Goal: Task Accomplishment & Management: Manage account settings

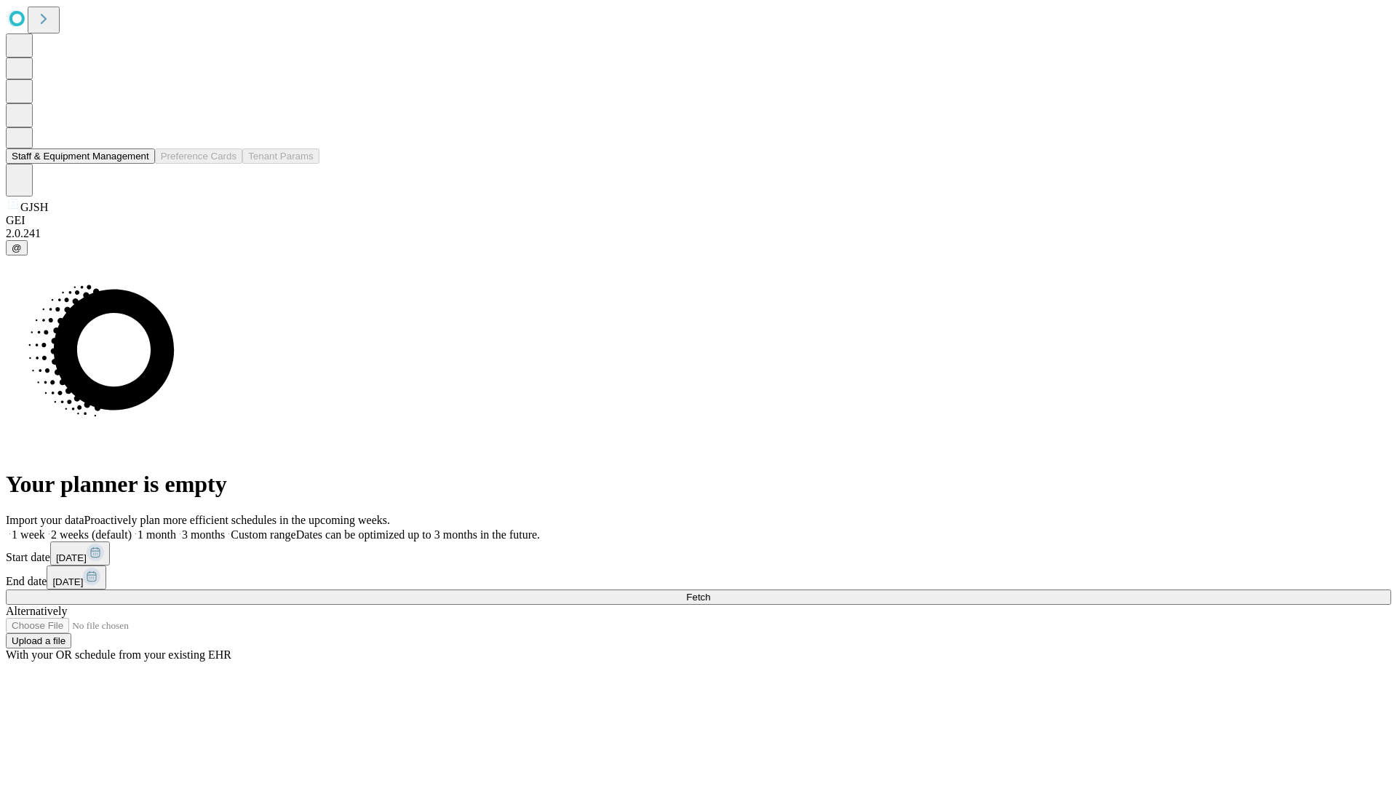
click at [139, 164] on button "Staff & Equipment Management" at bounding box center [80, 155] width 149 height 15
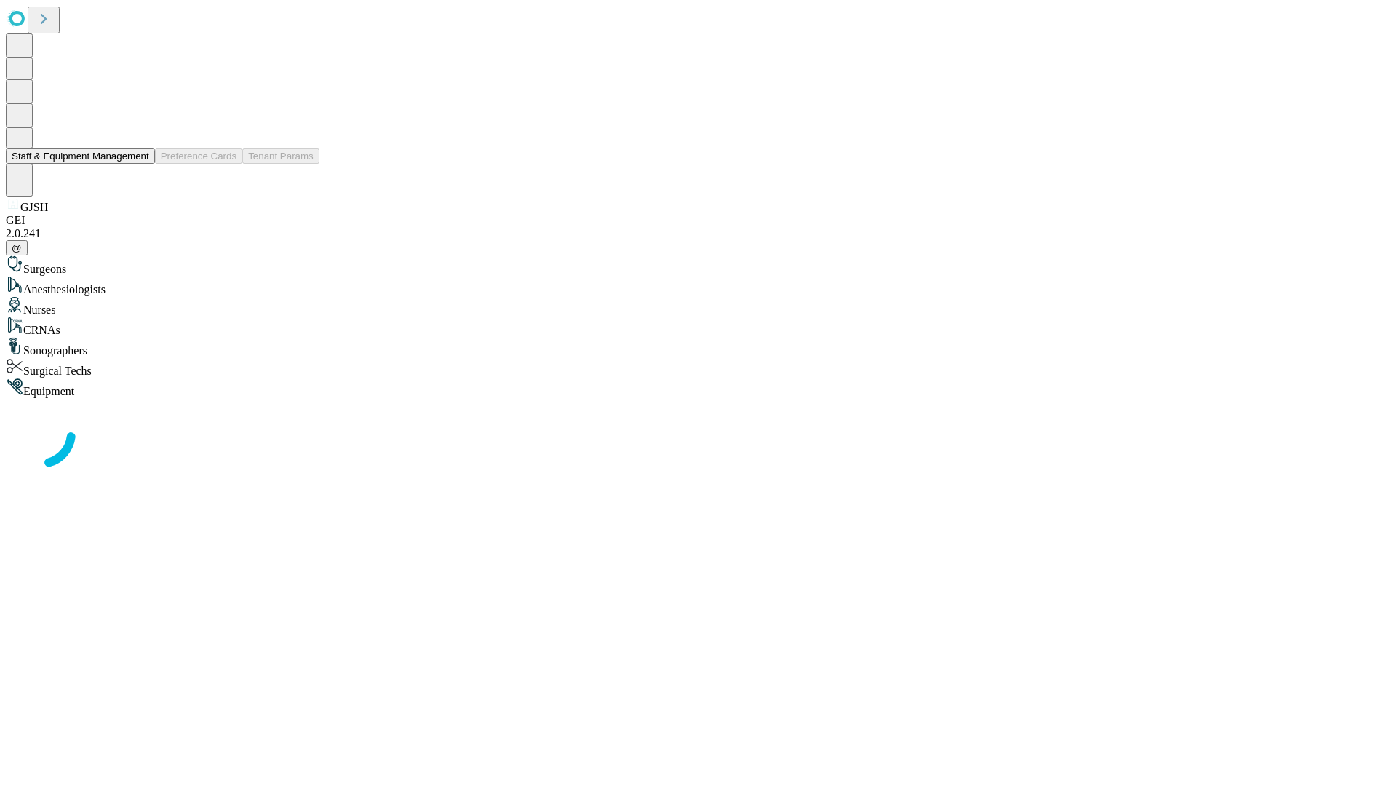
click at [139, 164] on button "Staff & Equipment Management" at bounding box center [80, 155] width 149 height 15
